Goal: Task Accomplishment & Management: Use online tool/utility

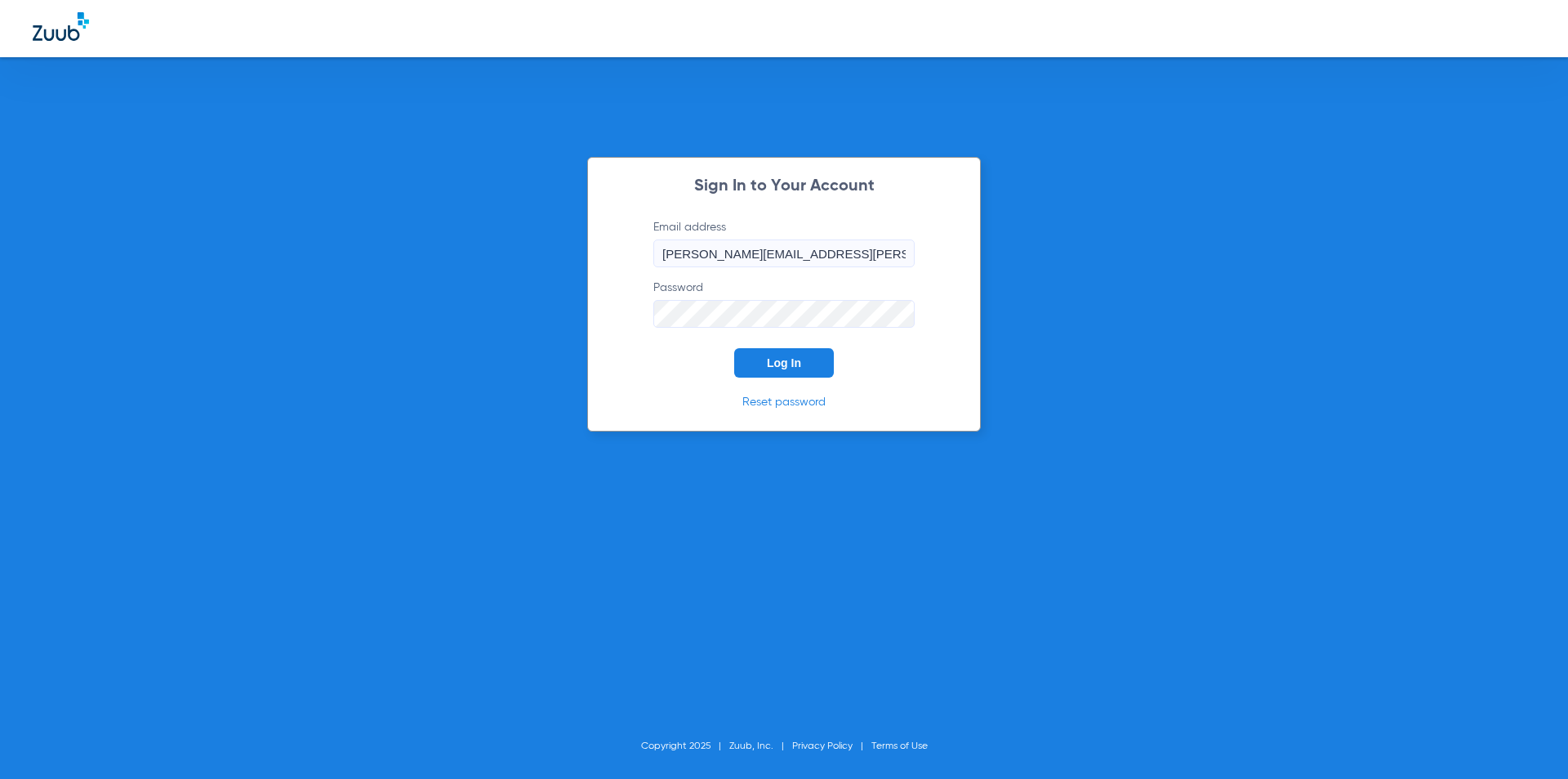
drag, startPoint x: 1011, startPoint y: 48, endPoint x: 999, endPoint y: 53, distance: 13.0
click at [1010, 48] on div at bounding box center [784, 29] width 1568 height 57
click at [764, 353] on button "Log In" at bounding box center [784, 362] width 100 height 29
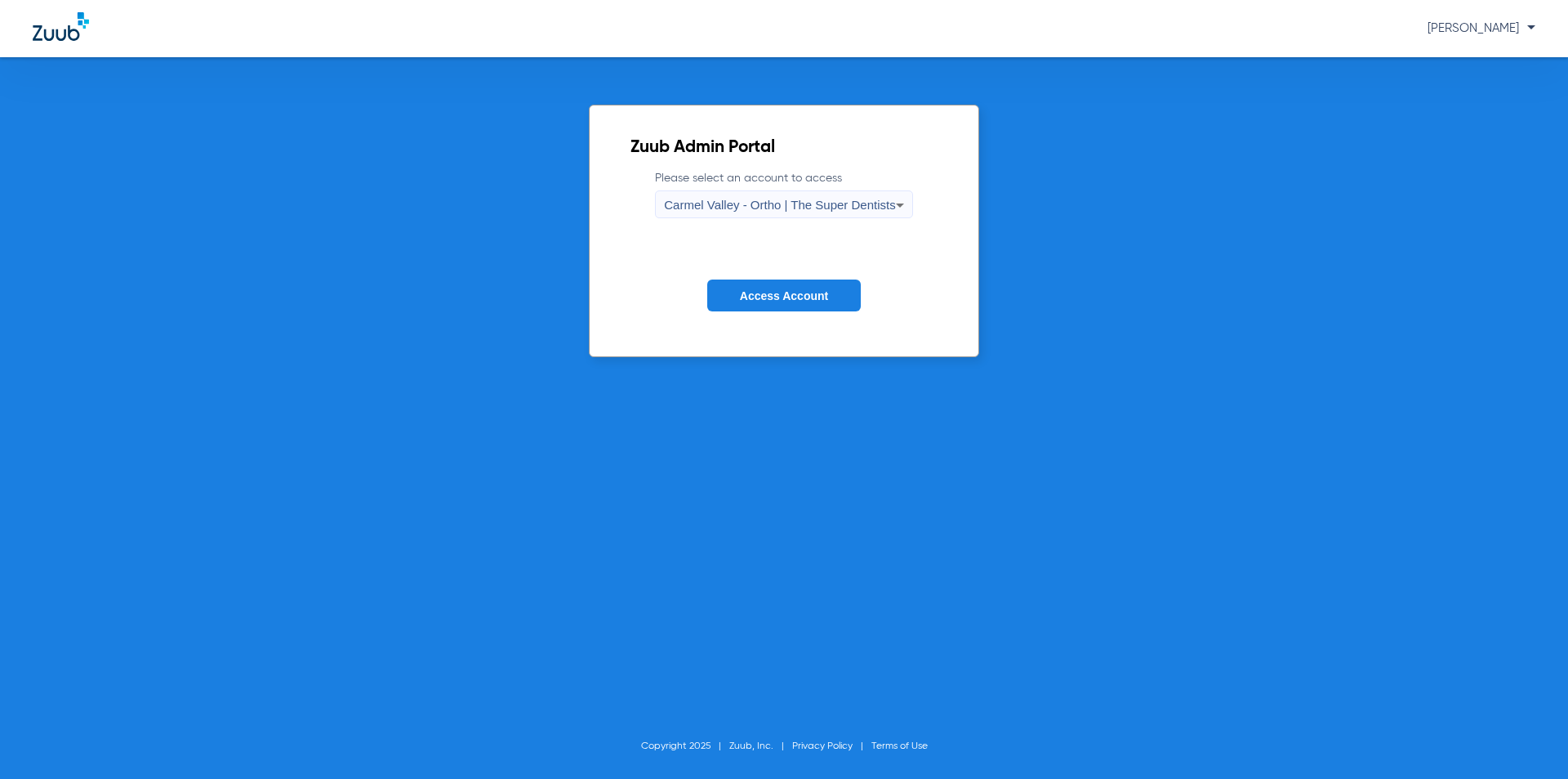
click at [706, 210] on span "Carmel Valley - Ortho | The Super Dentists" at bounding box center [779, 205] width 231 height 14
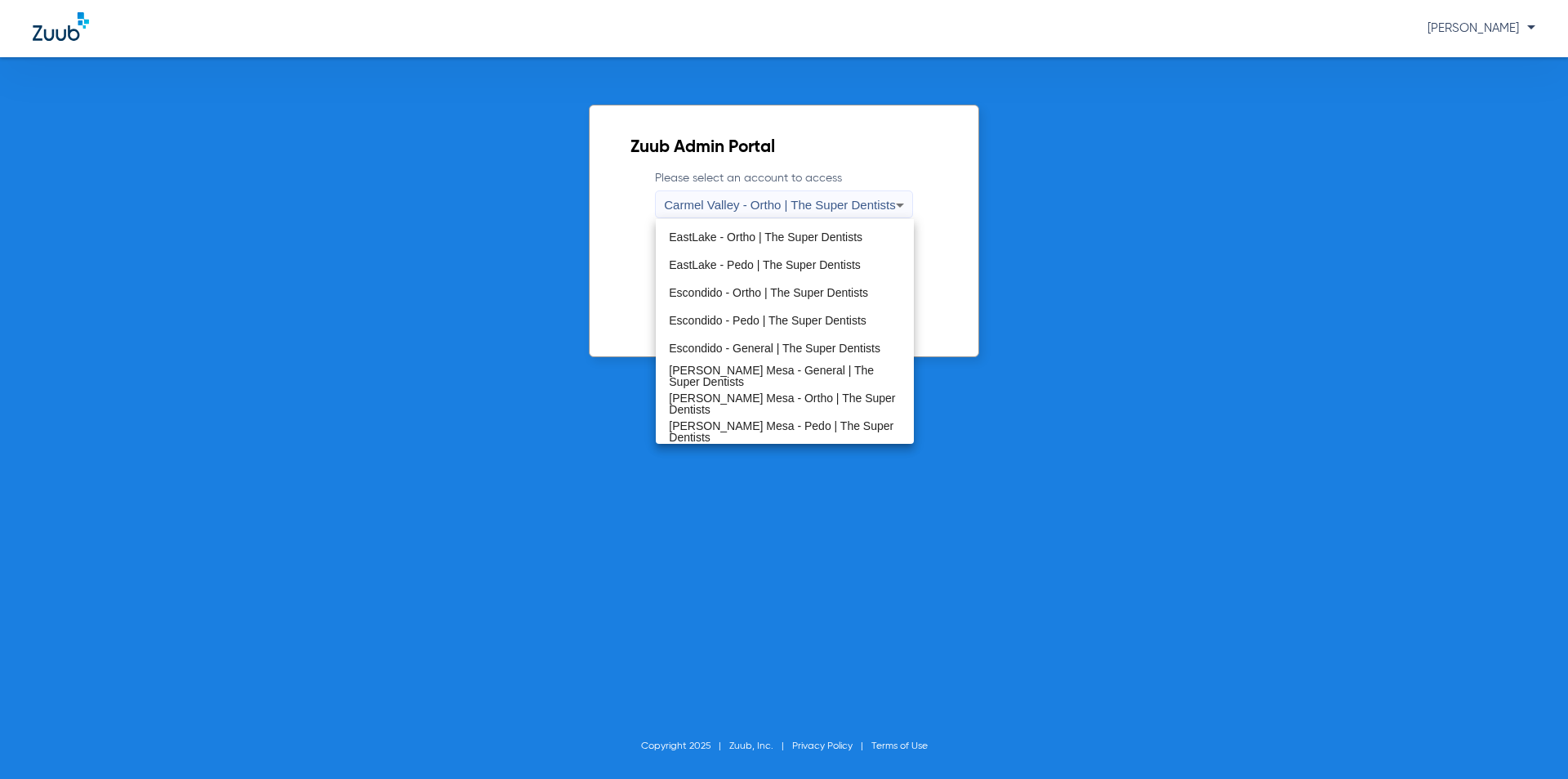
scroll to position [192, 0]
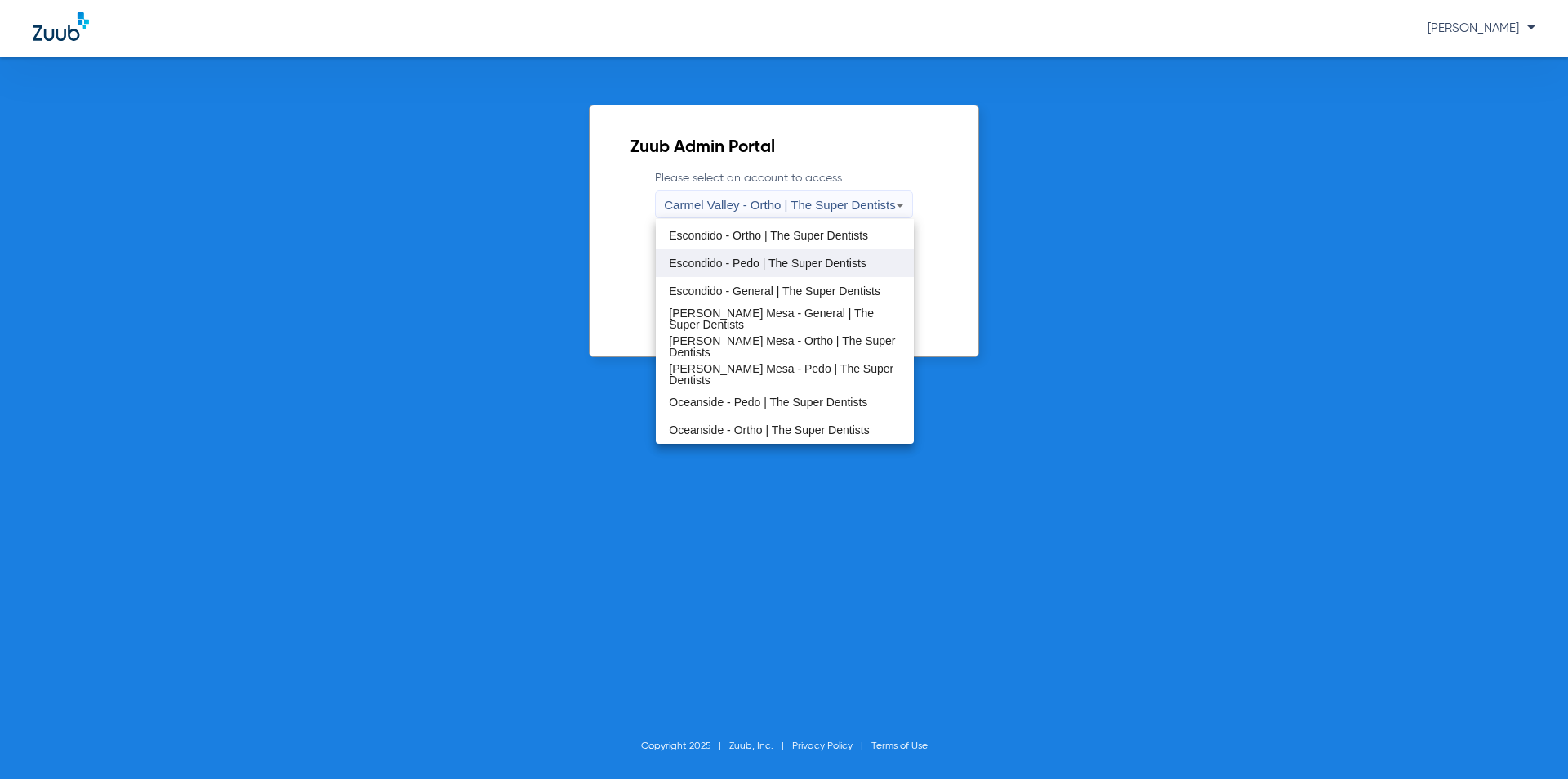
click at [722, 270] on mat-option "Escondido - Pedo | The Super Dentists" at bounding box center [784, 262] width 257 height 28
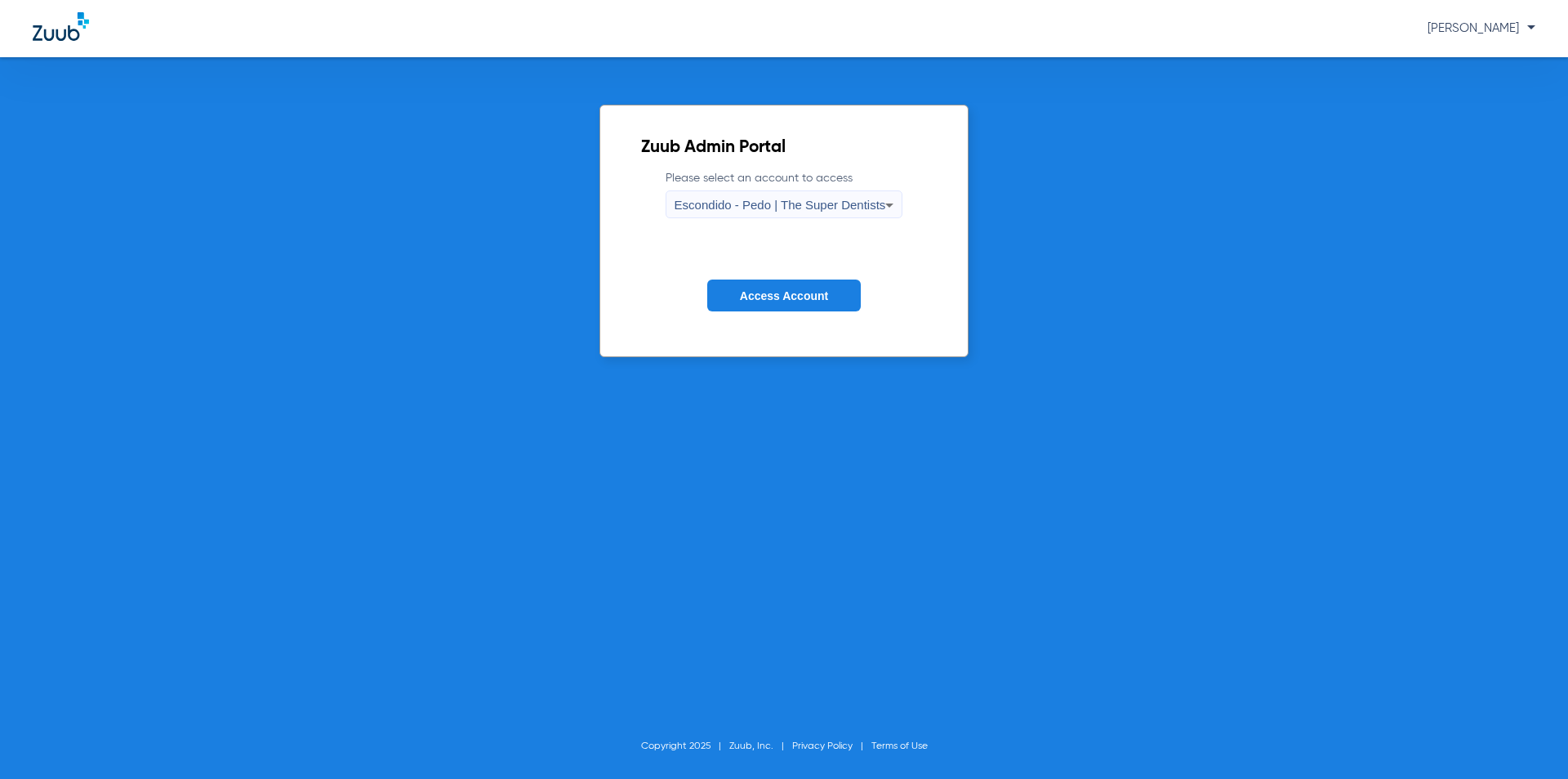
click at [776, 284] on button "Access Account" at bounding box center [784, 295] width 153 height 32
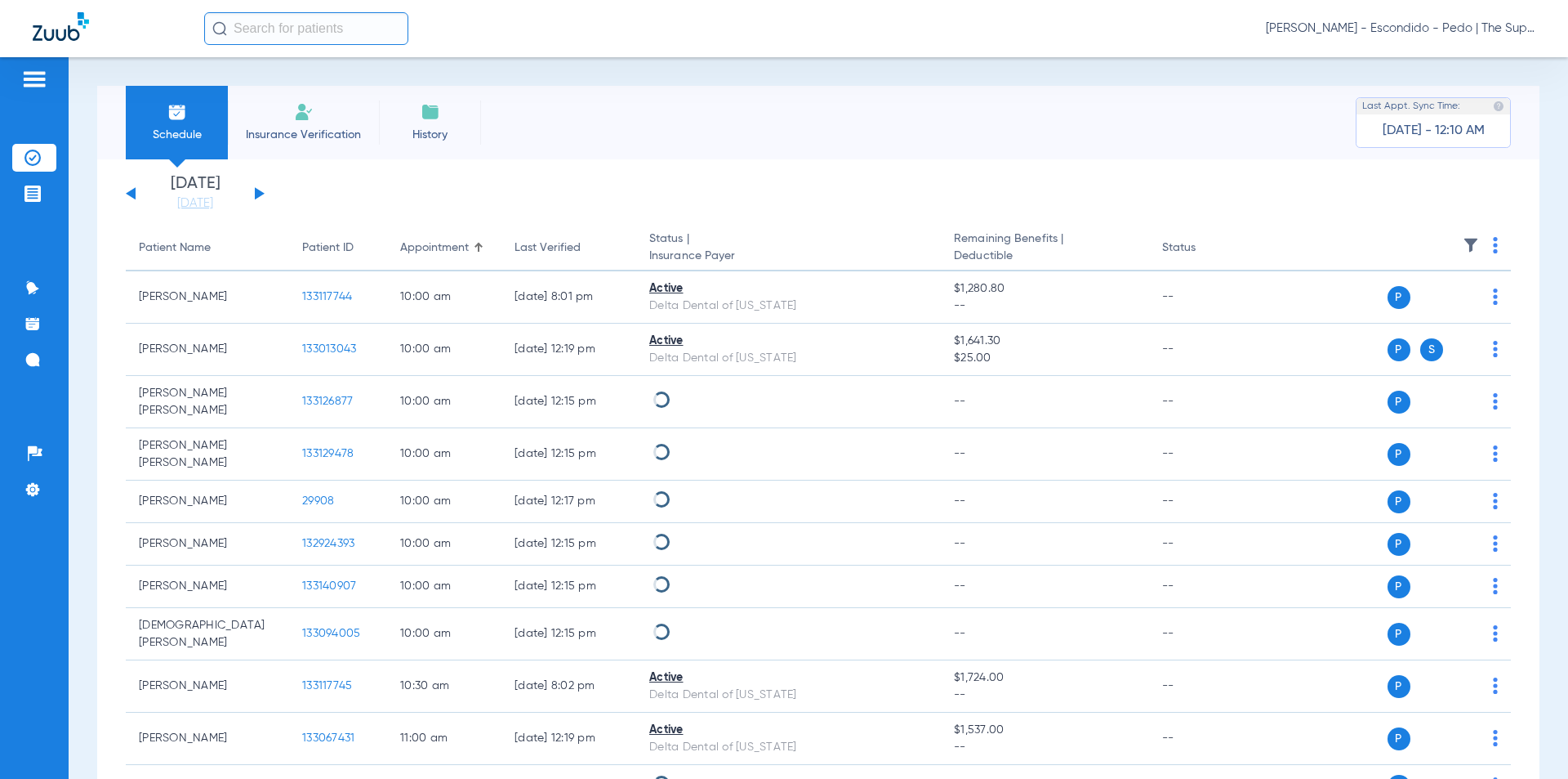
click at [260, 35] on input "text" at bounding box center [307, 29] width 204 height 33
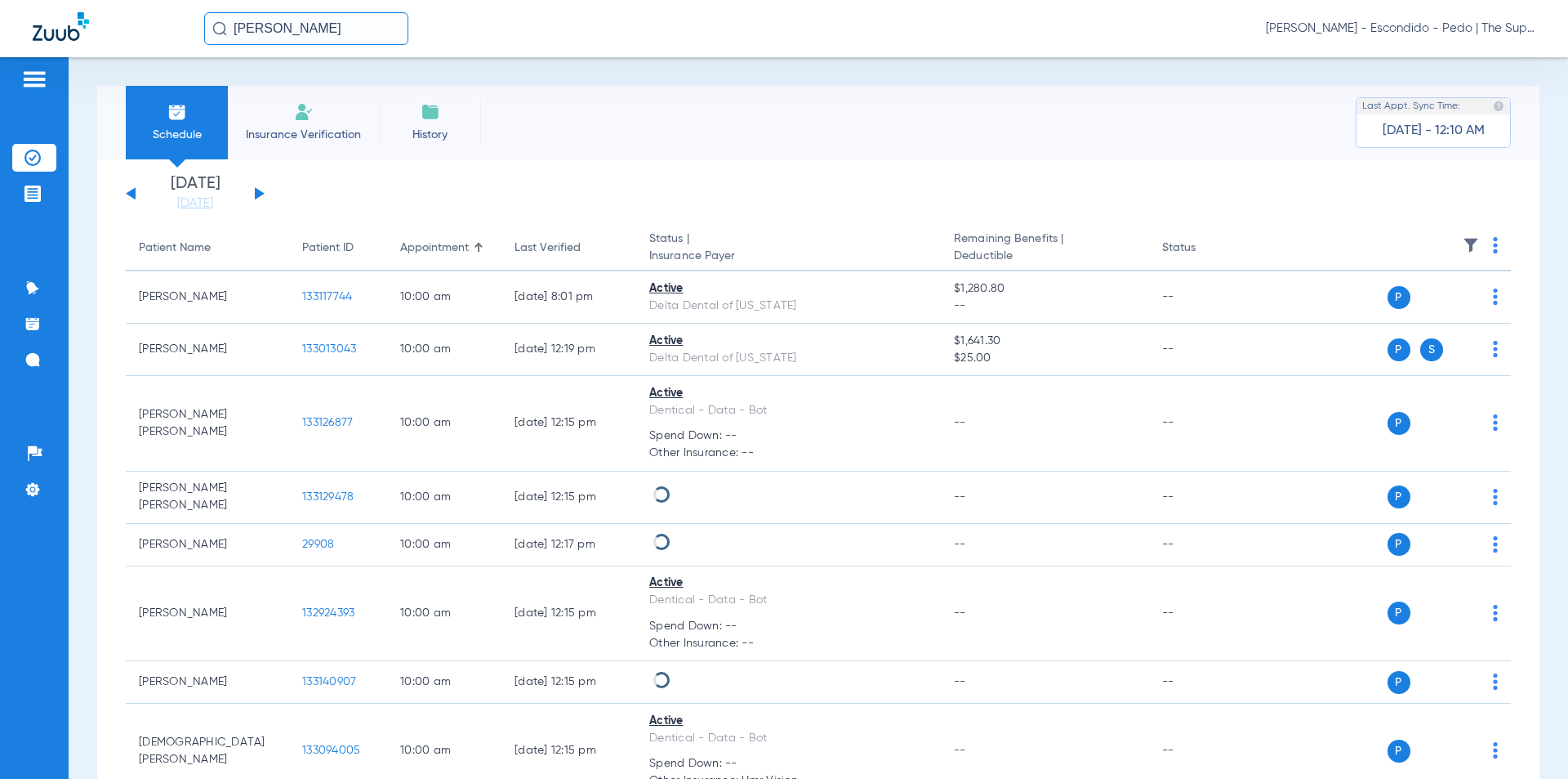
type input "[PERSON_NAME]"
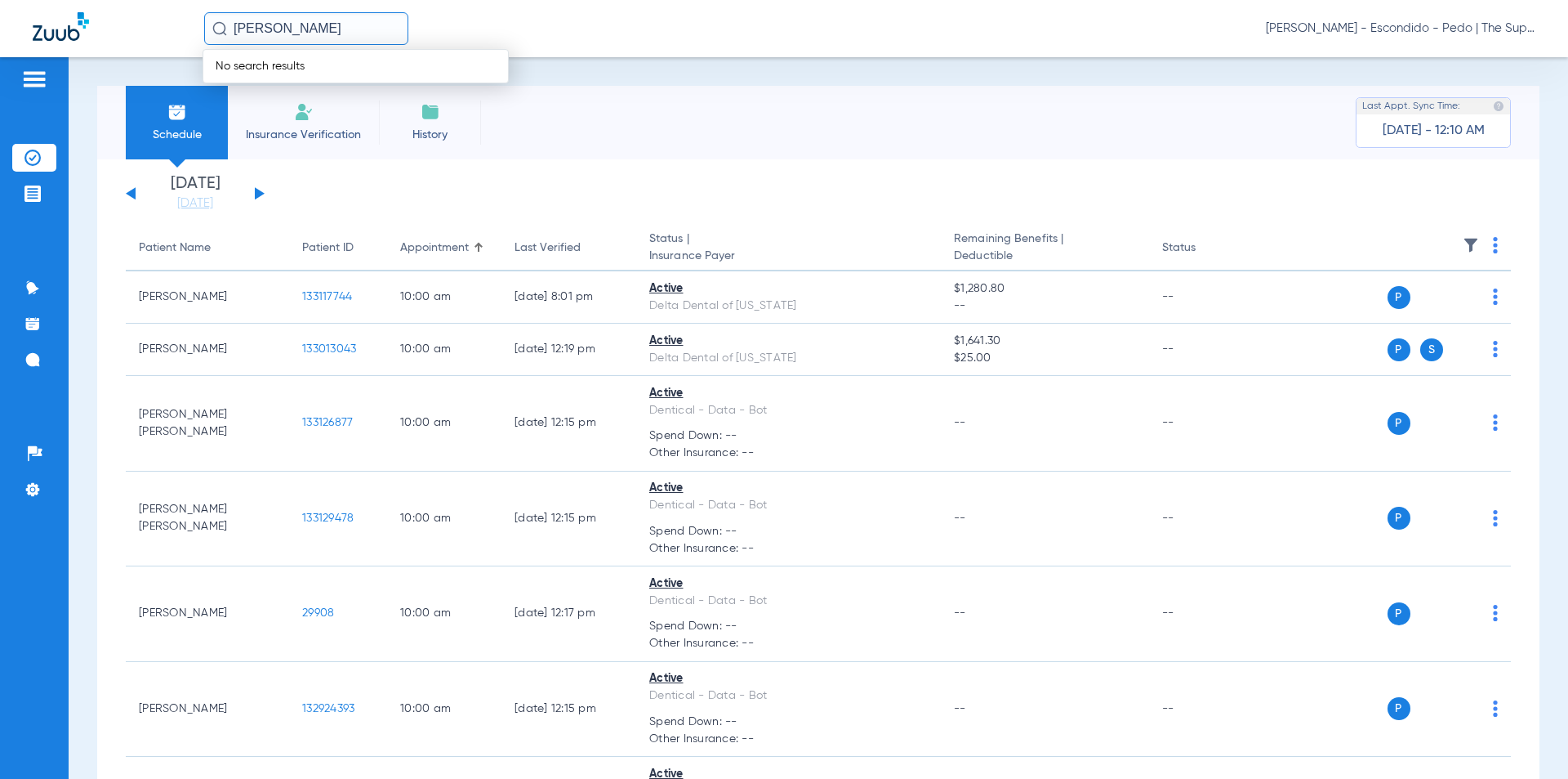
drag, startPoint x: 317, startPoint y: 39, endPoint x: 76, endPoint y: 68, distance: 242.7
click at [76, 68] on app-portal-wrapper "[PERSON_NAME] No search results [PERSON_NAME] - Escondido - Pedo | The Super De…" at bounding box center [784, 418] width 1568 height 836
type input "s"
click at [345, 86] on td "132973131" at bounding box center [363, 87] width 59 height 23
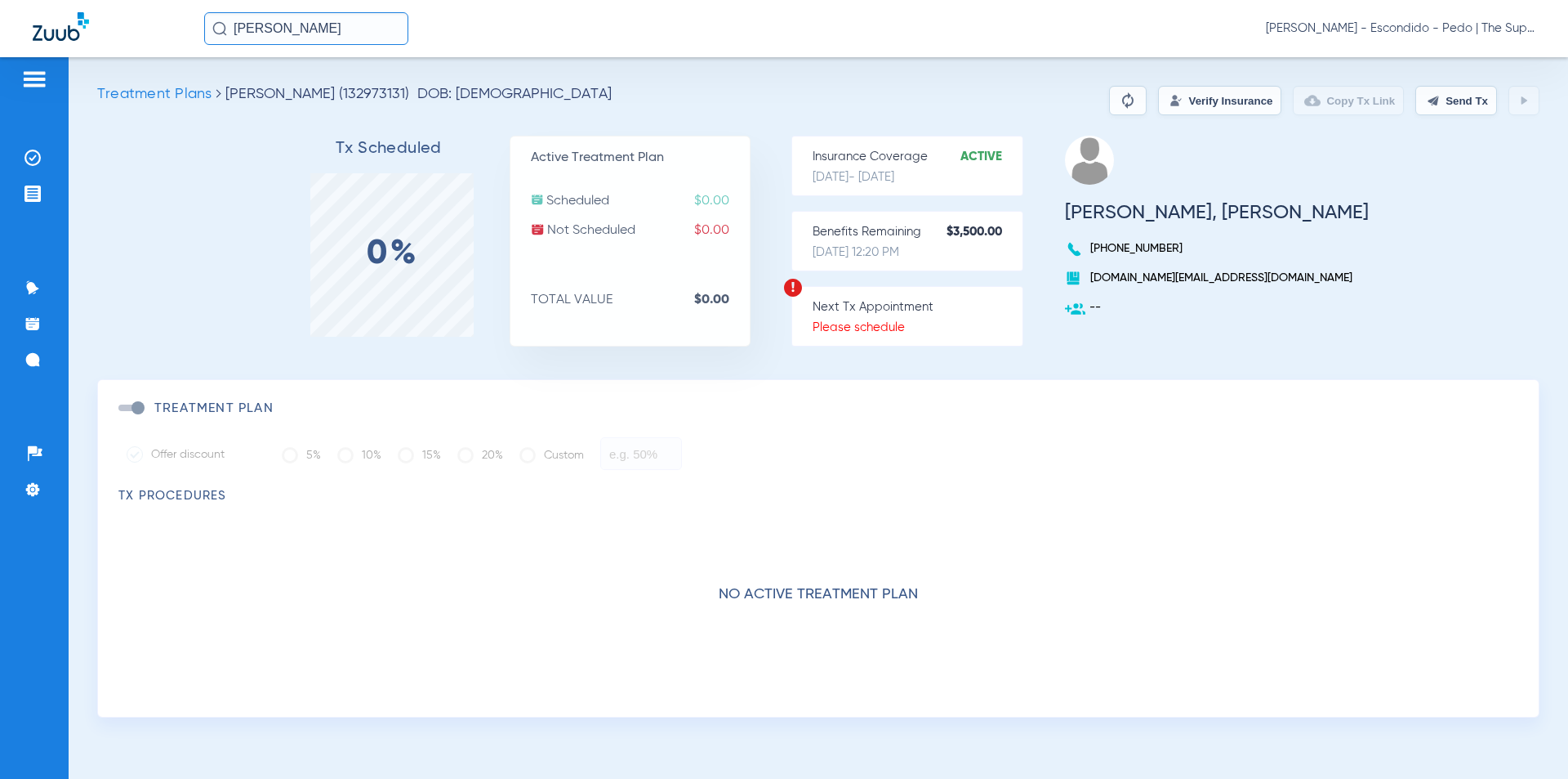
click at [701, 91] on div "Treatment Plans [PERSON_NAME] (132973131) DOB: [DEMOGRAPHIC_DATA] Verify Insura…" at bounding box center [818, 100] width 1442 height 29
click at [1177, 100] on button "Verify Insurance" at bounding box center [1219, 100] width 123 height 29
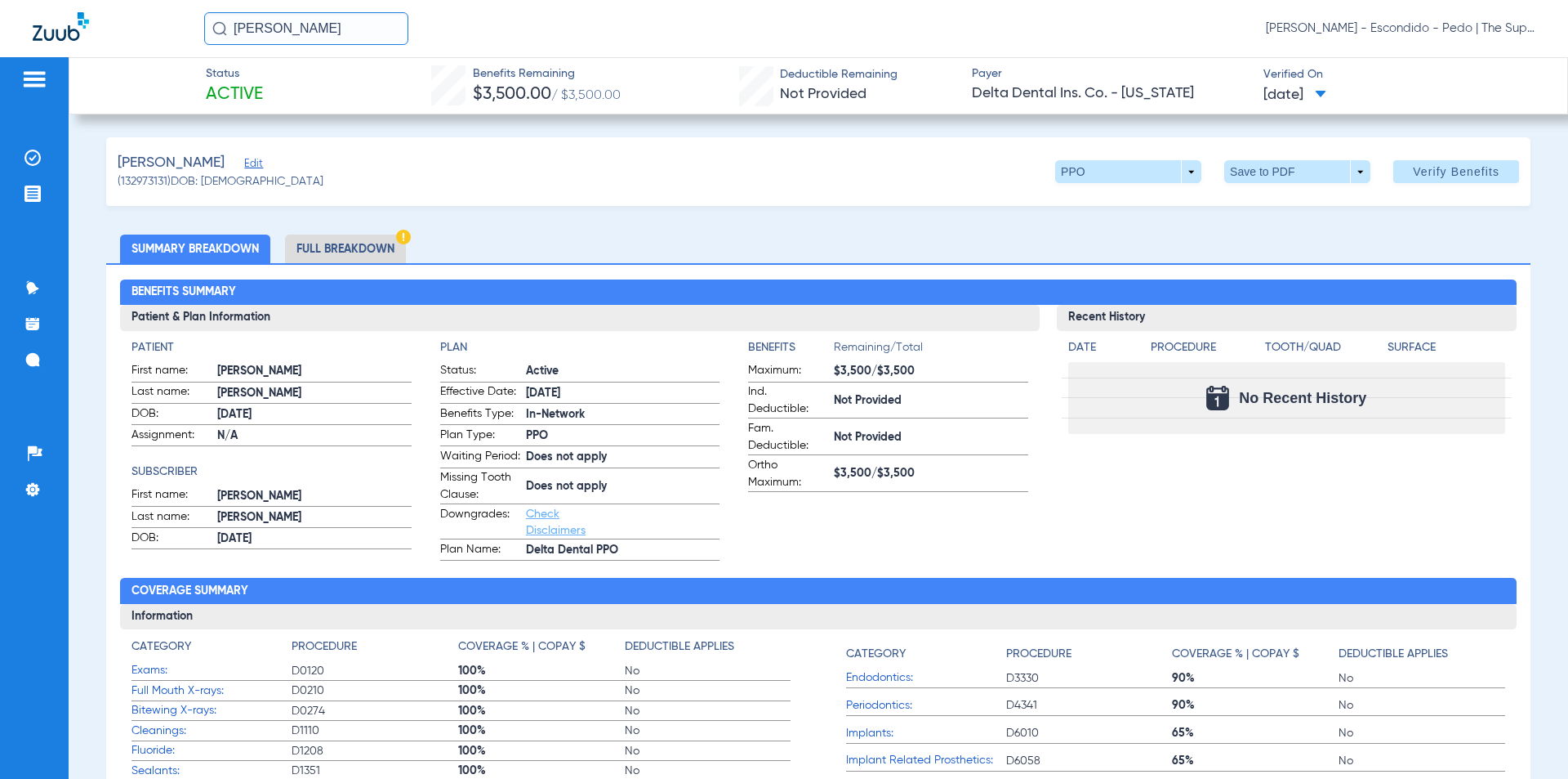
drag, startPoint x: 771, startPoint y: 156, endPoint x: 753, endPoint y: 166, distance: 20.6
click at [771, 156] on div "[PERSON_NAME] Edit (132973131) DOB: [DEMOGRAPHIC_DATA] PPO arrow_drop_down Save…" at bounding box center [819, 172] width 1425 height 69
click at [352, 245] on li "Full Breakdown" at bounding box center [345, 249] width 121 height 29
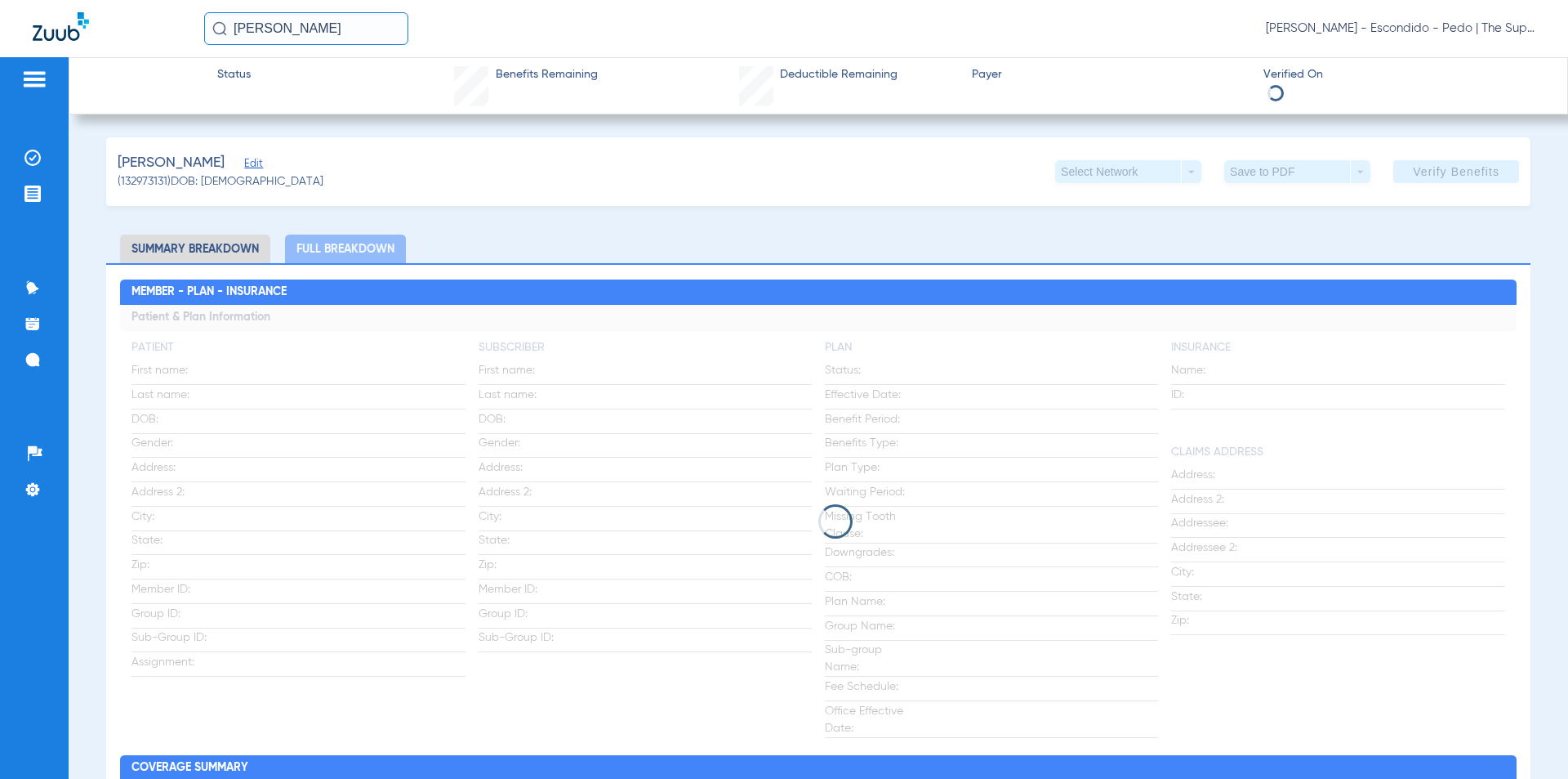
click at [854, 248] on ul "Summary Breakdown Full Breakdown" at bounding box center [819, 249] width 1425 height 29
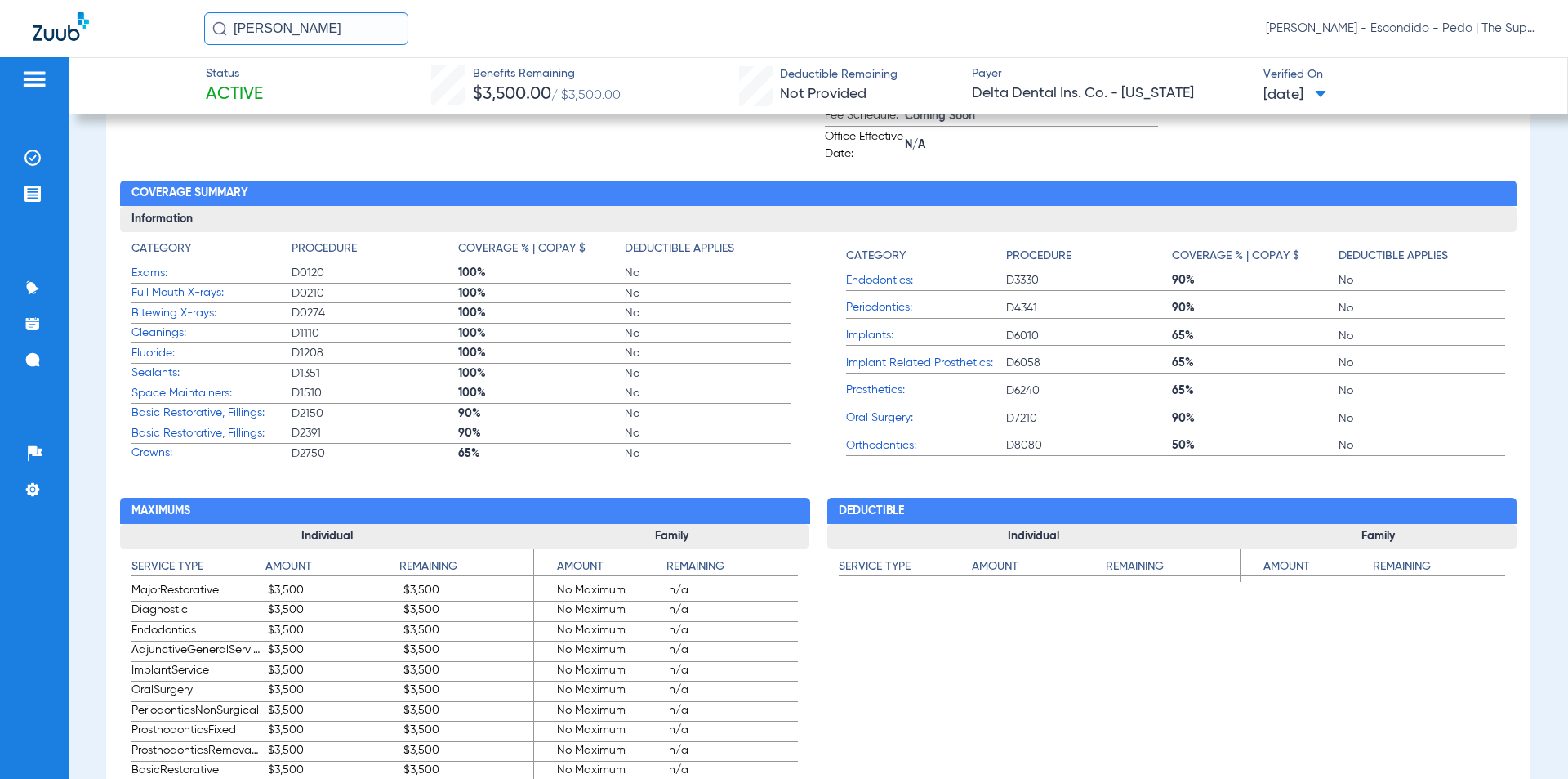
scroll to position [545, 0]
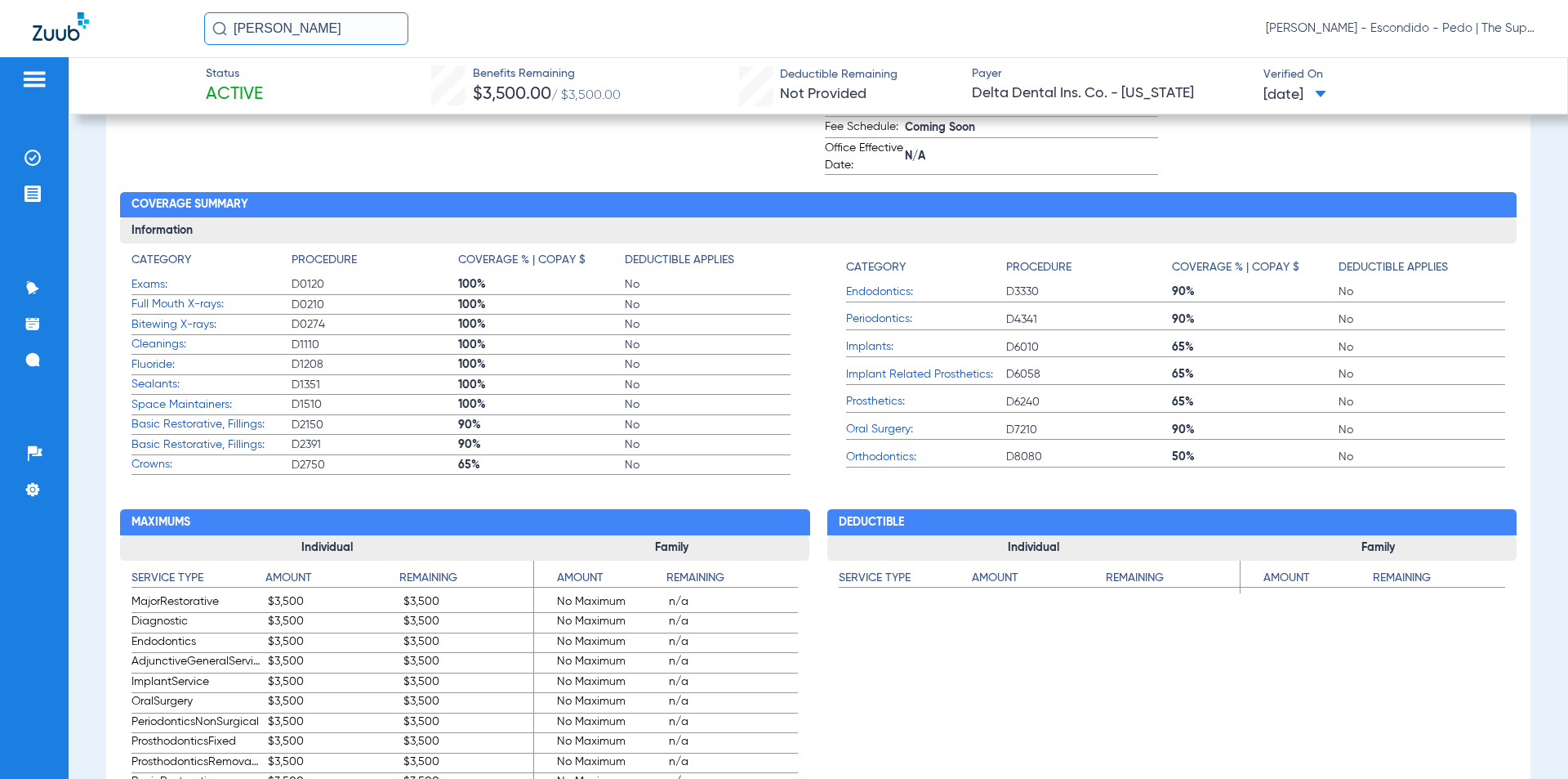
click at [602, 39] on div "[PERSON_NAME] layu [PERSON_NAME] - Escondido - Pedo | The Super Dentists" at bounding box center [870, 29] width 1331 height 33
drag, startPoint x: 337, startPoint y: 39, endPoint x: -121, endPoint y: 6, distance: 459.2
click at [0, 6] on html "[PERSON_NAME] layu [PERSON_NAME] - Escondido - Pedo | The Super Dentists Patien…" at bounding box center [784, 389] width 1568 height 779
click at [342, 26] on input "[PERSON_NAME]" at bounding box center [307, 29] width 204 height 33
type input "[PERSON_NAME]"
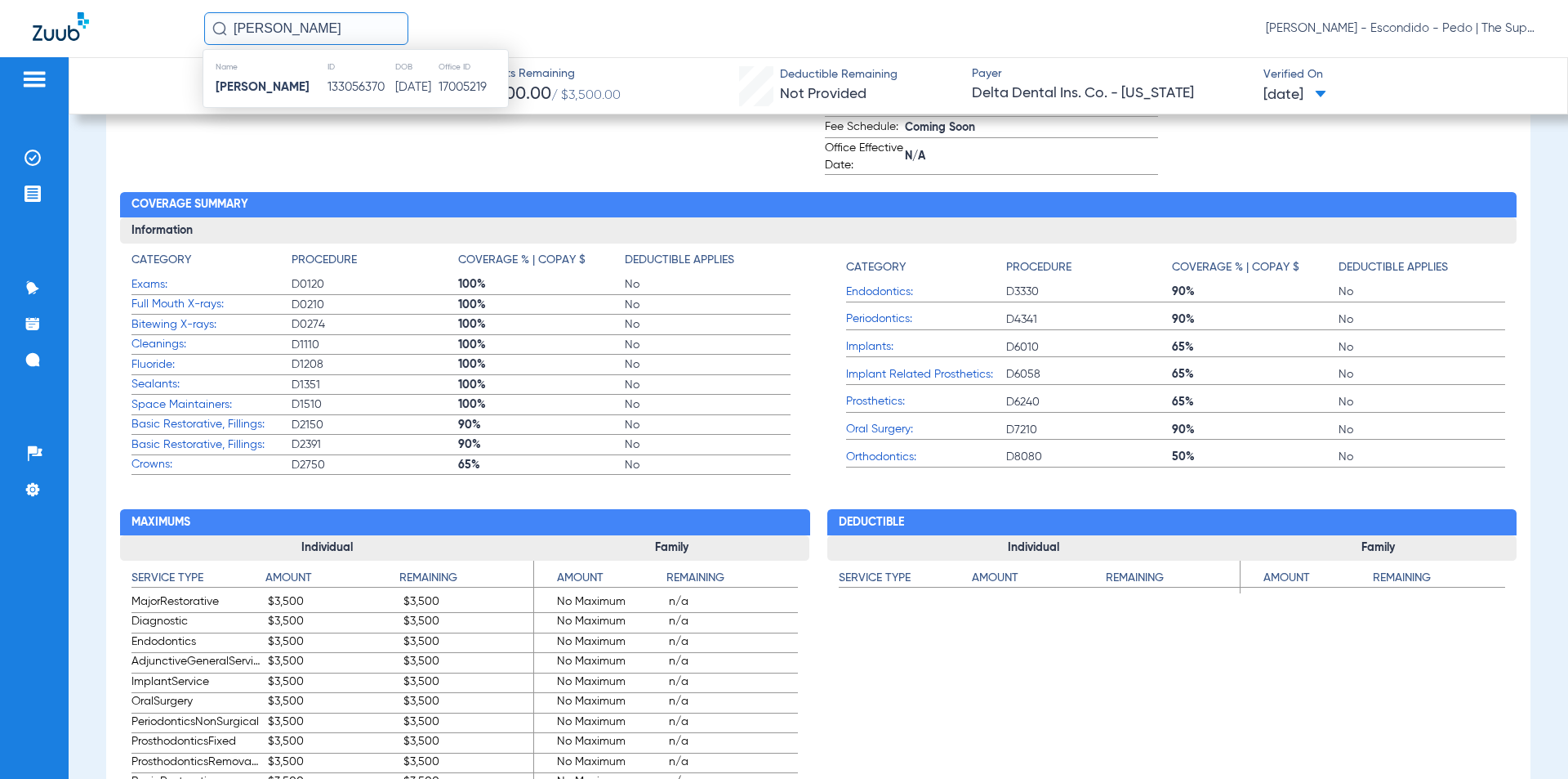
click at [334, 84] on td "133056370" at bounding box center [360, 87] width 68 height 23
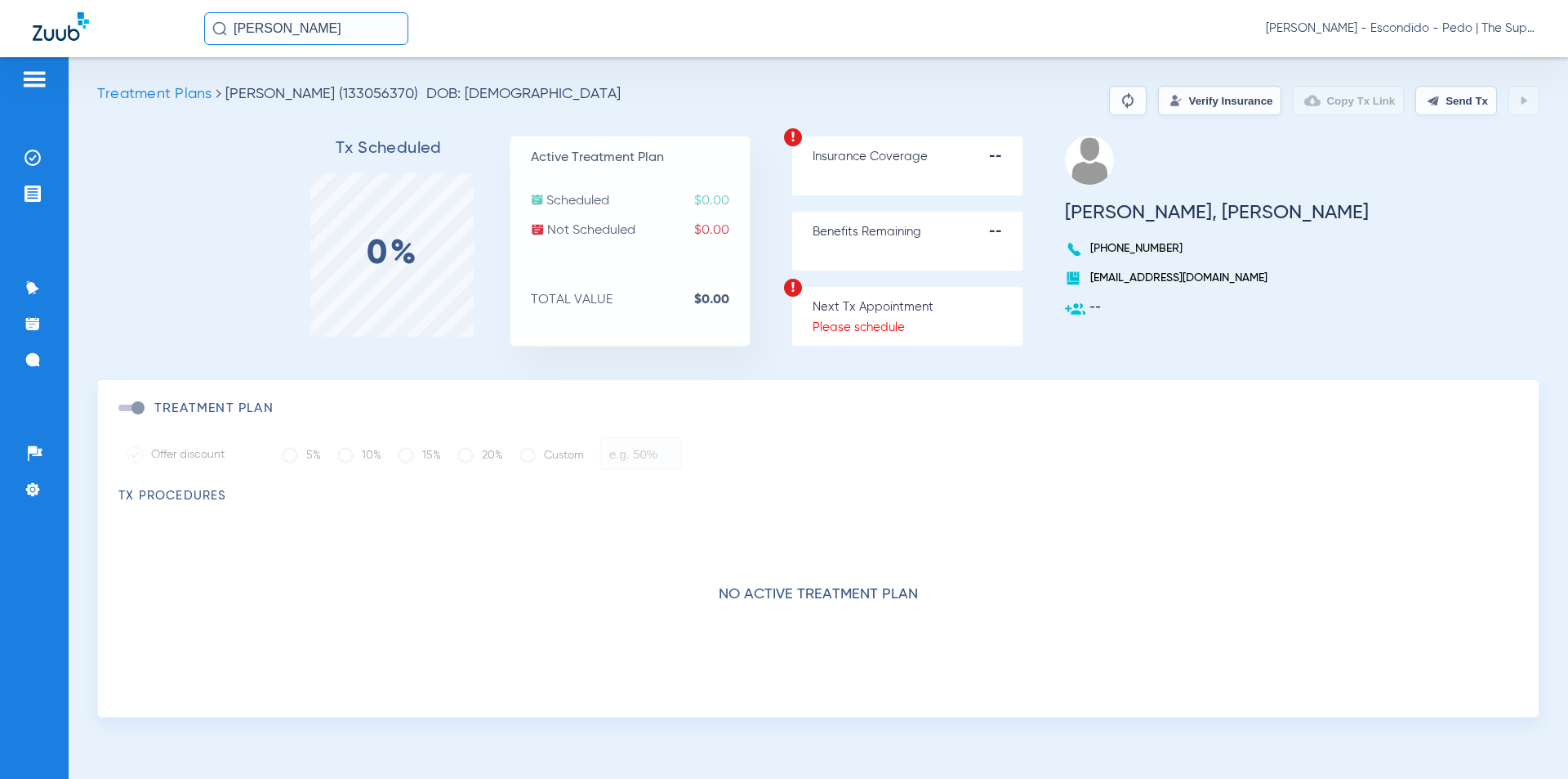
click at [1169, 94] on button "Verify Insurance" at bounding box center [1219, 100] width 123 height 29
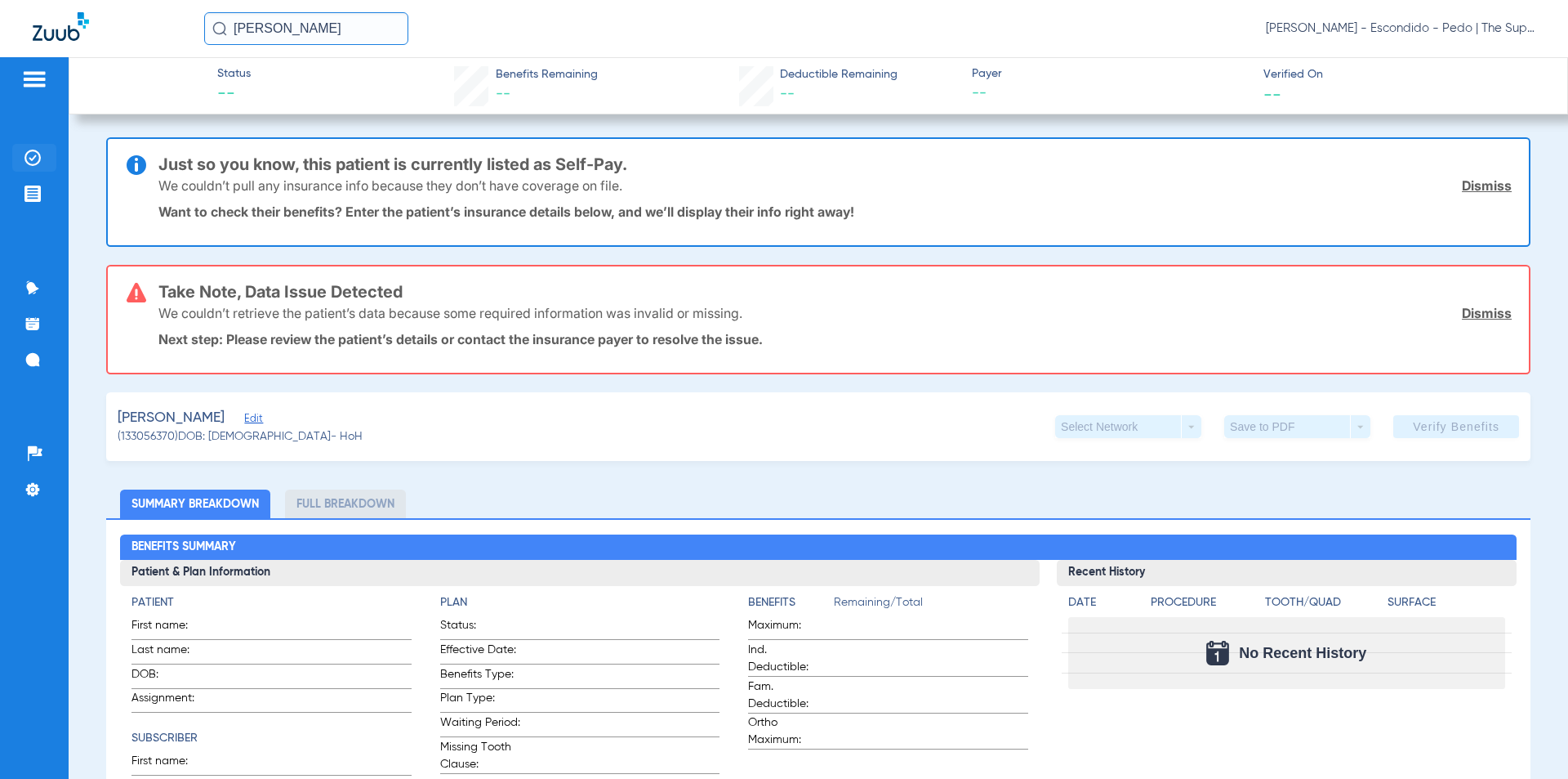
click at [44, 154] on li "Insurance Verification" at bounding box center [34, 158] width 44 height 28
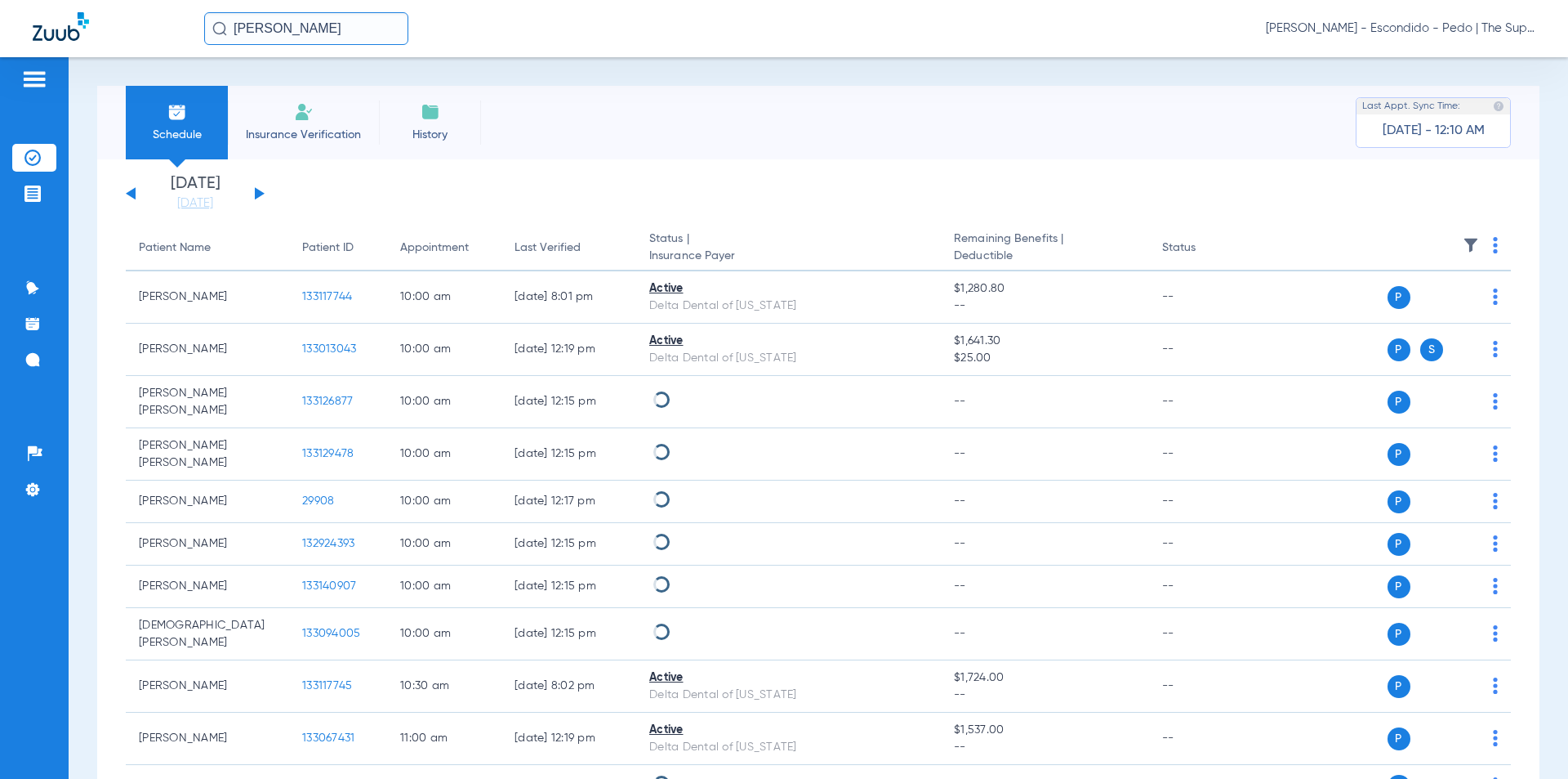
click at [326, 131] on span "Insurance Verification" at bounding box center [303, 134] width 127 height 16
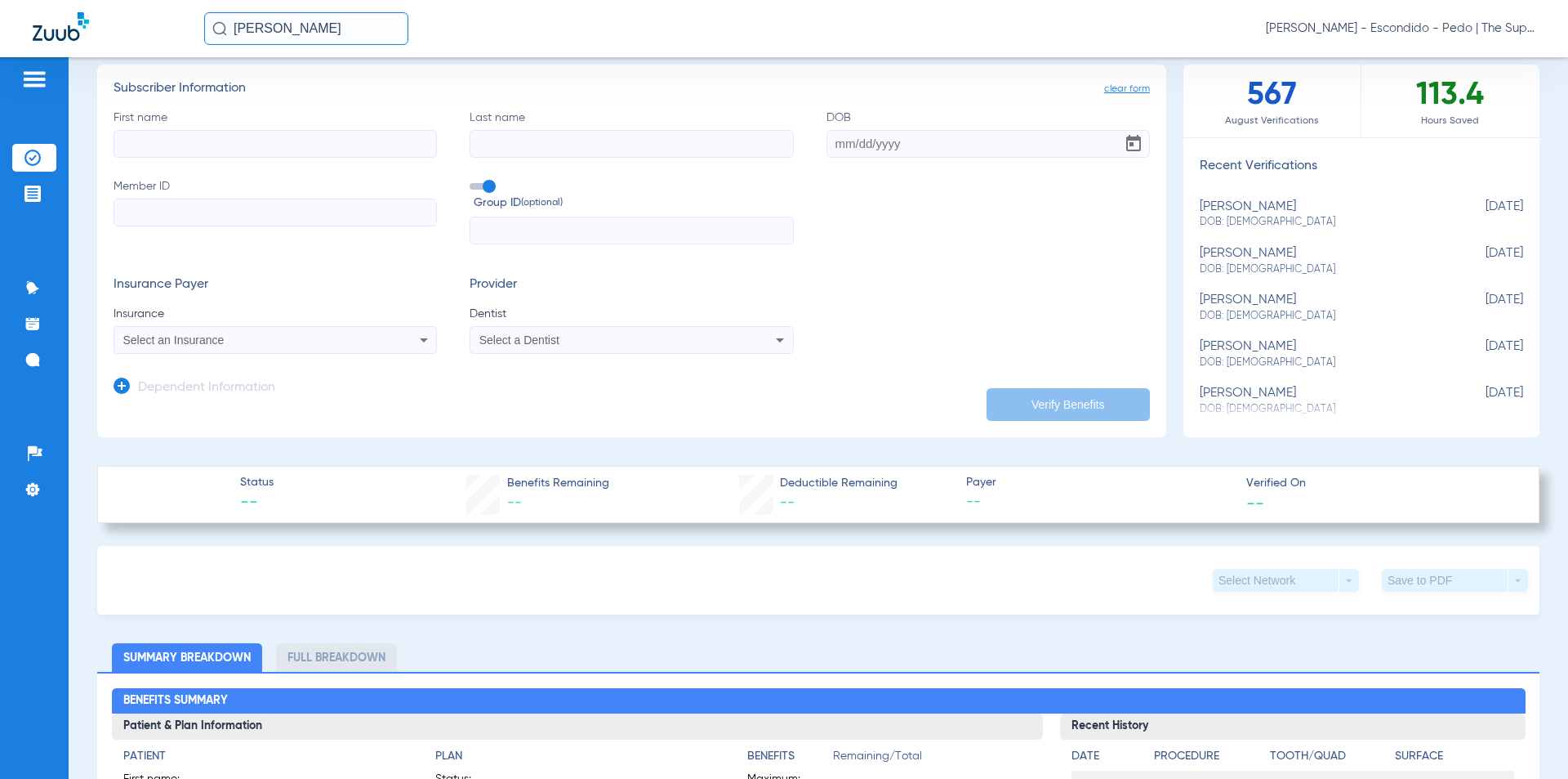
scroll to position [83, 0]
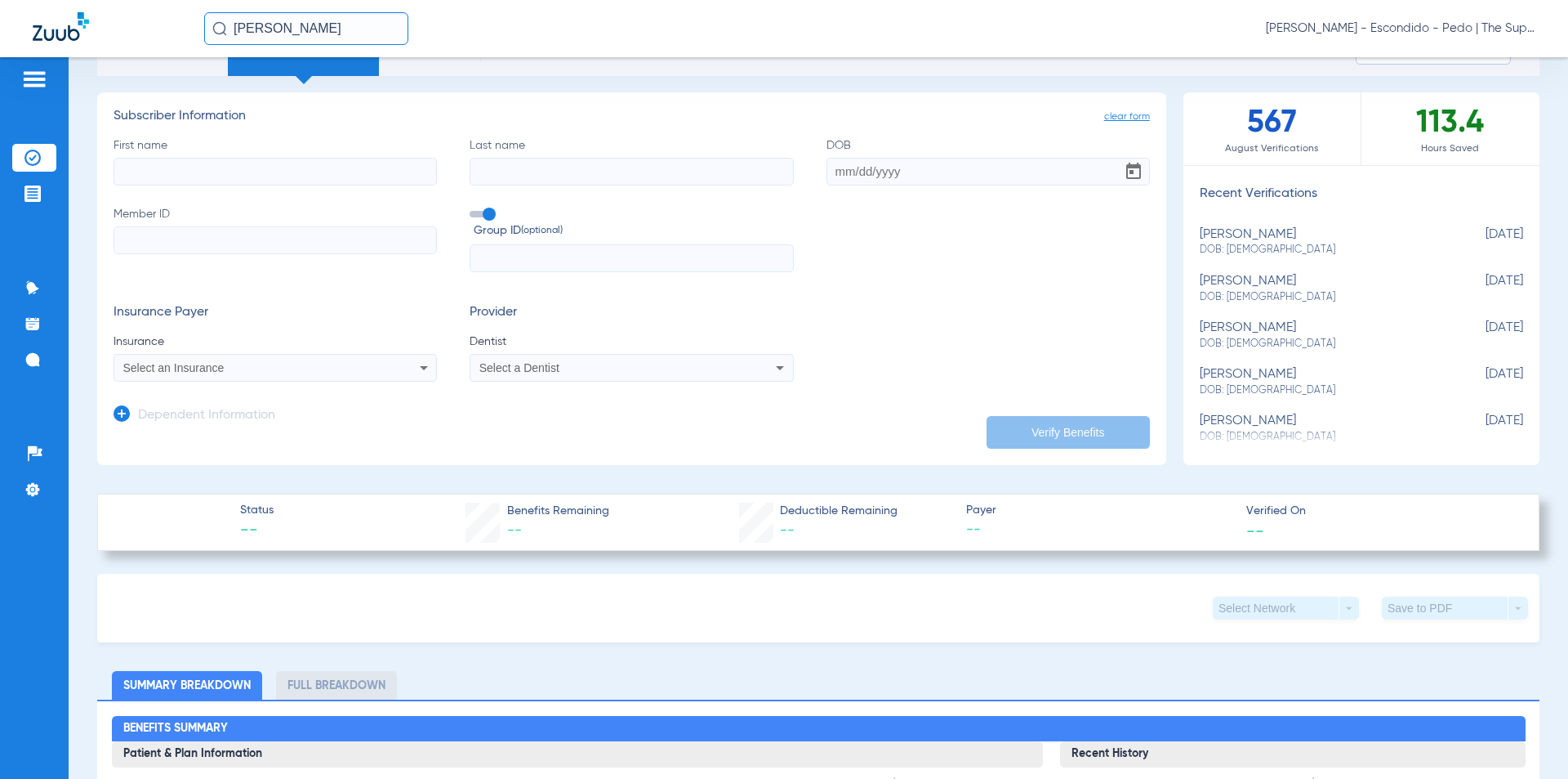
click at [1260, 281] on div "[PERSON_NAME] DOB: [DEMOGRAPHIC_DATA]" at bounding box center [1321, 288] width 241 height 30
type input "Alyssa"
type input "[PERSON_NAME]"
type input "[DATE]"
type input "913291030"
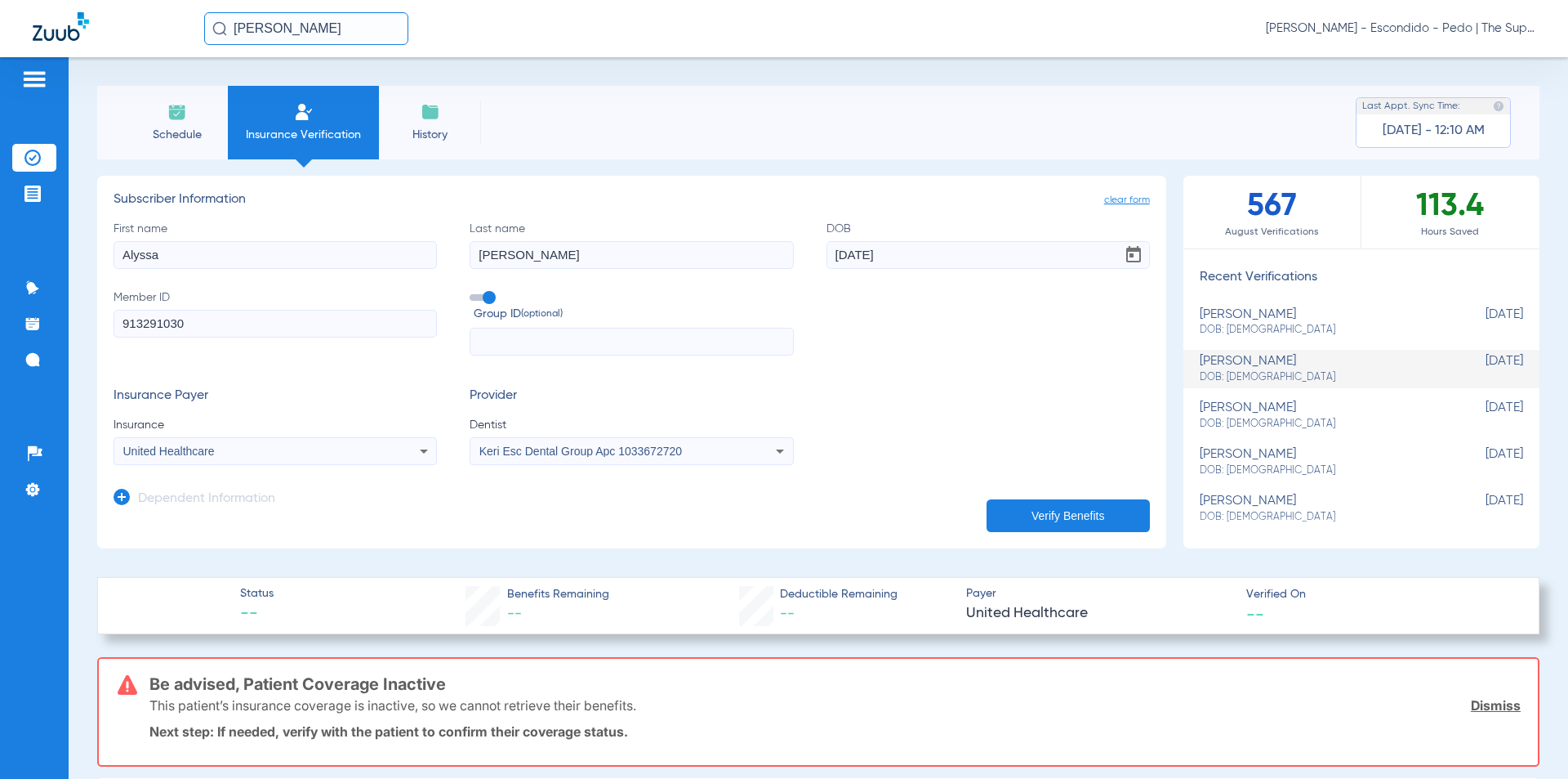
scroll to position [0, 0]
click at [794, 147] on div "Schedule Insurance Verification History Last Appt. Sync Time: [DATE] - 12:10 AM" at bounding box center [818, 122] width 1442 height 74
